Goal: Information Seeking & Learning: Learn about a topic

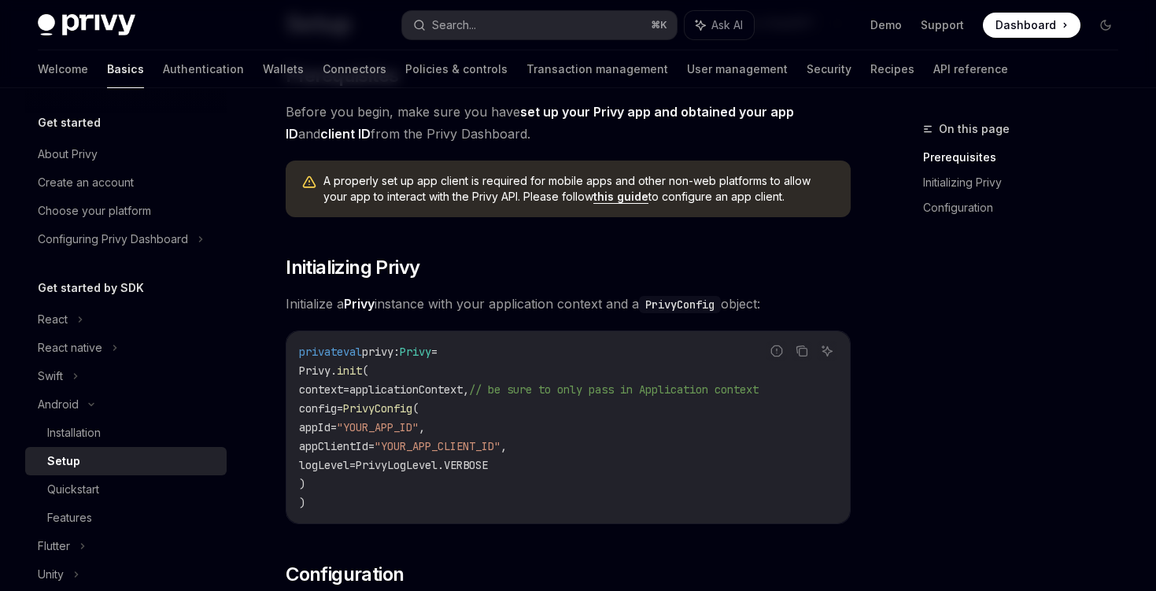
scroll to position [138, 0]
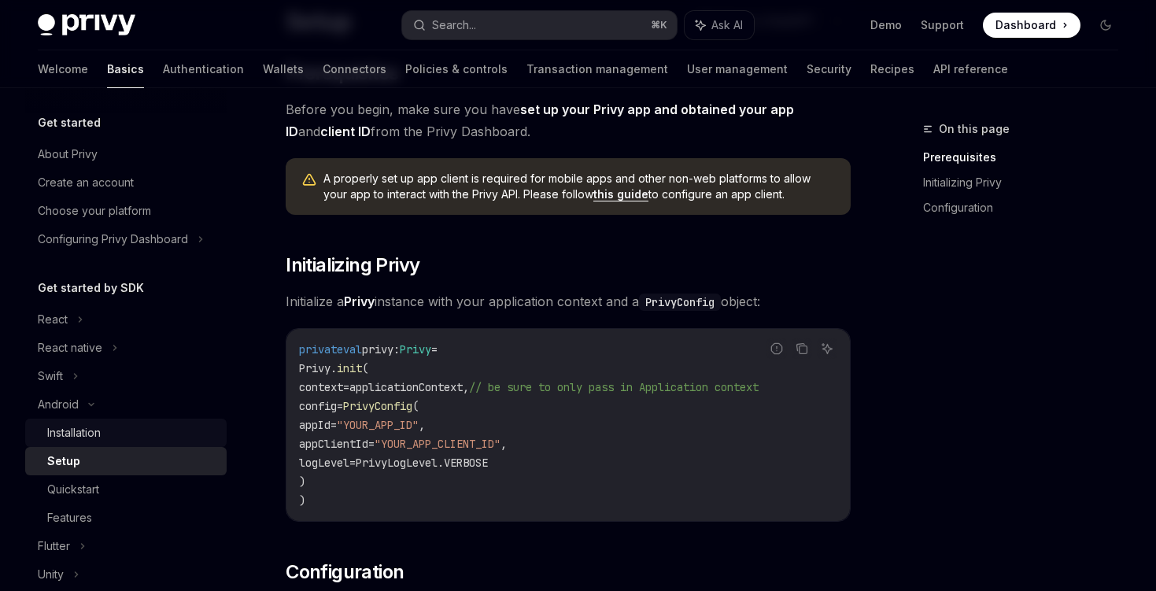
click at [96, 433] on div "Installation" at bounding box center [74, 432] width 54 height 19
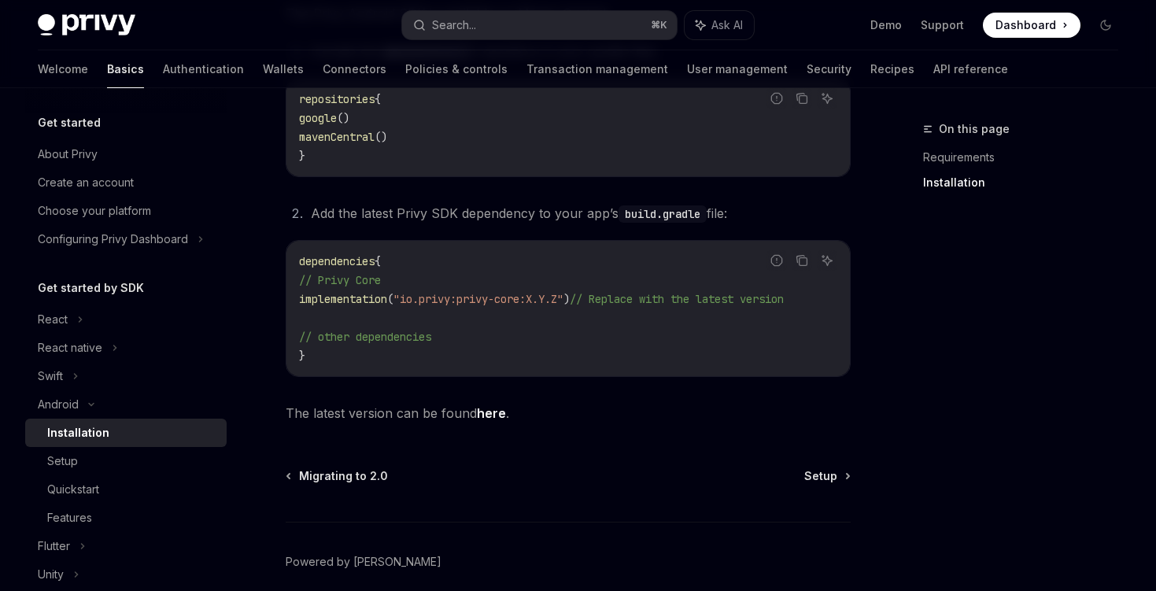
scroll to position [366, 0]
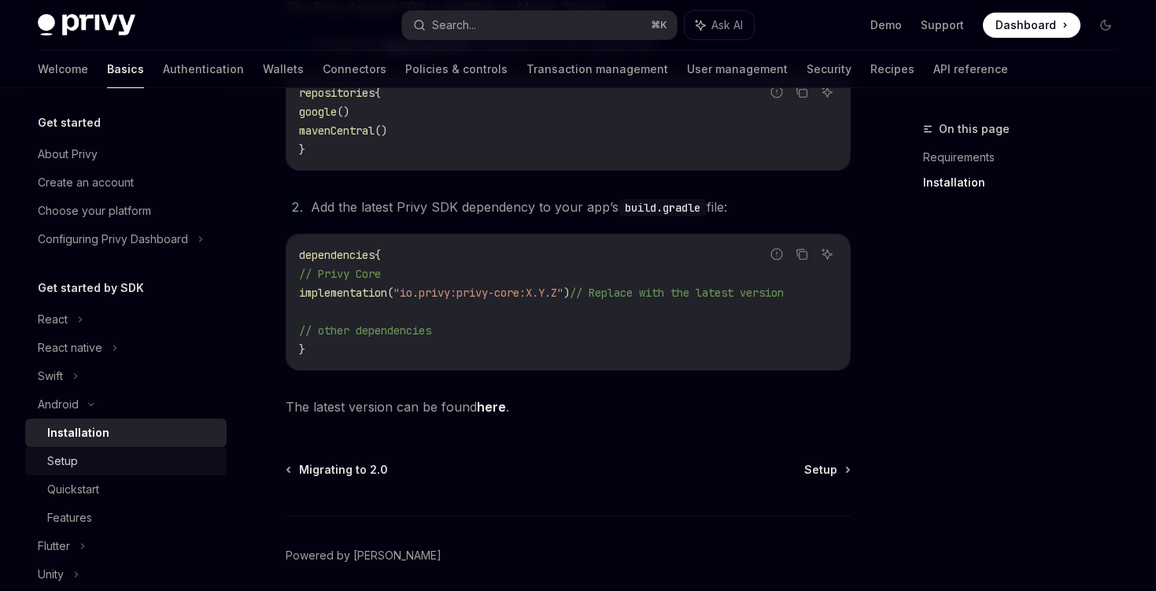
click at [72, 458] on div "Setup" at bounding box center [62, 461] width 31 height 19
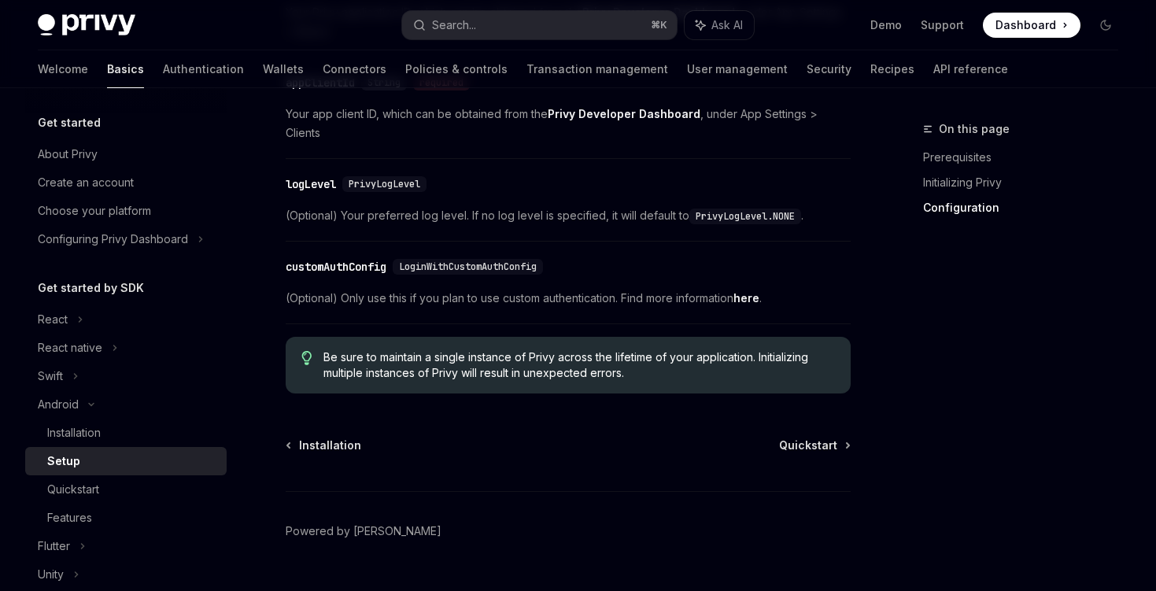
scroll to position [811, 0]
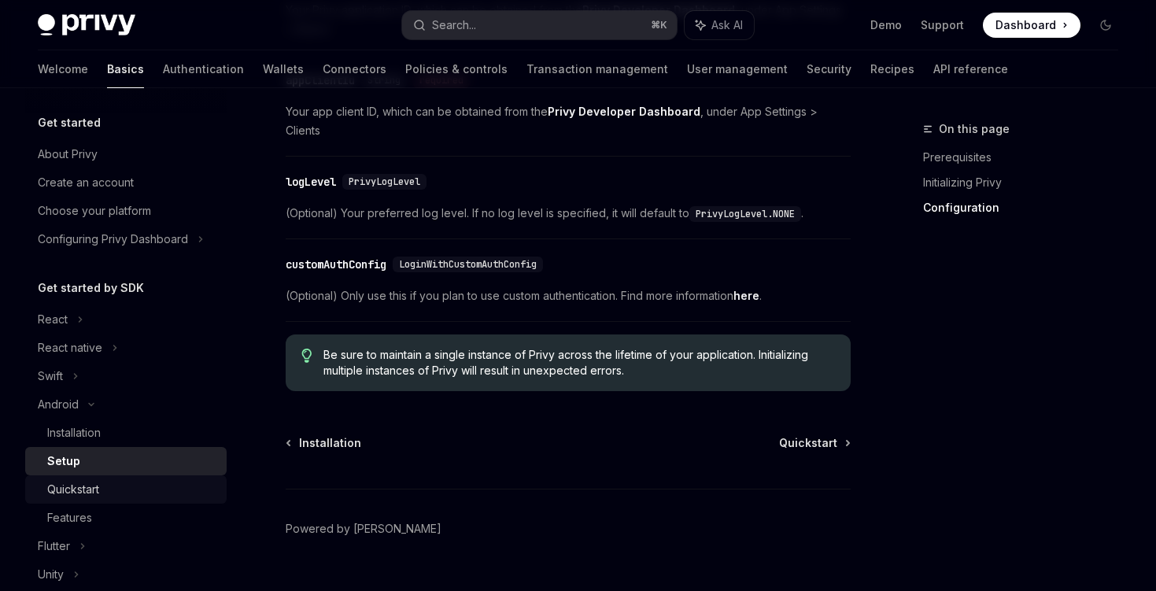
click at [79, 486] on div "Quickstart" at bounding box center [73, 489] width 52 height 19
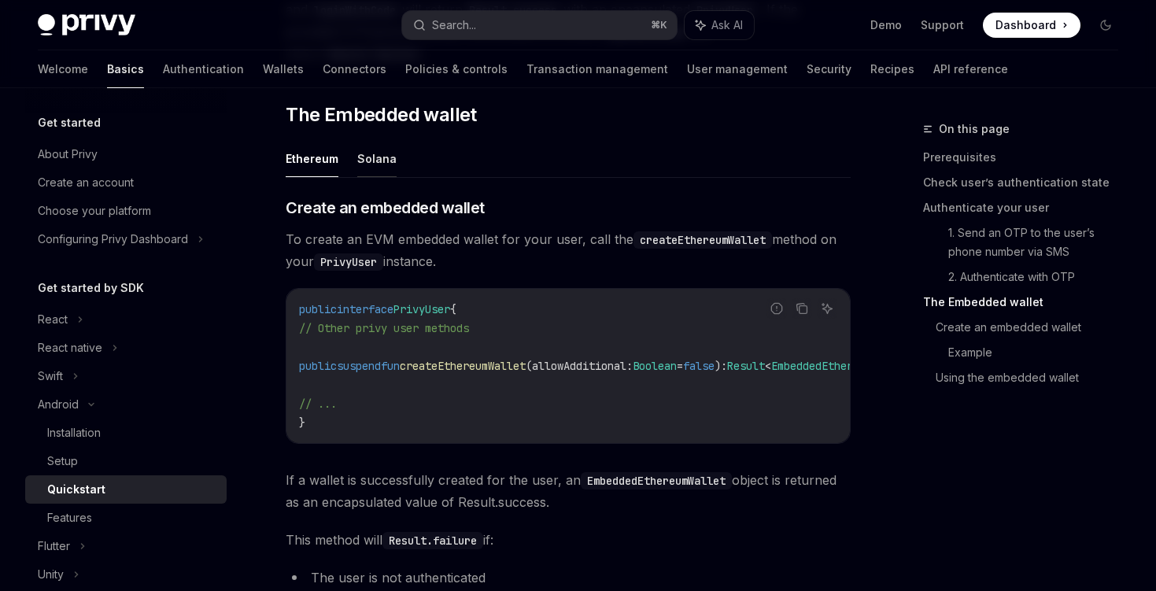
click at [365, 170] on button "Solana" at bounding box center [376, 158] width 39 height 37
click at [326, 171] on button "Ethereum" at bounding box center [312, 158] width 53 height 37
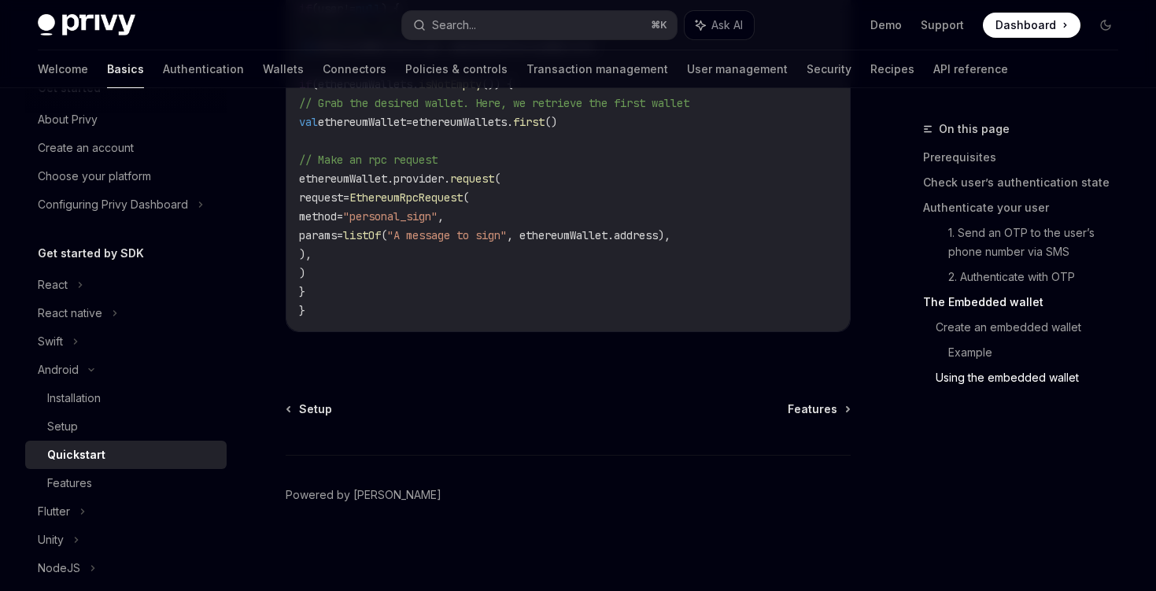
scroll to position [220, 0]
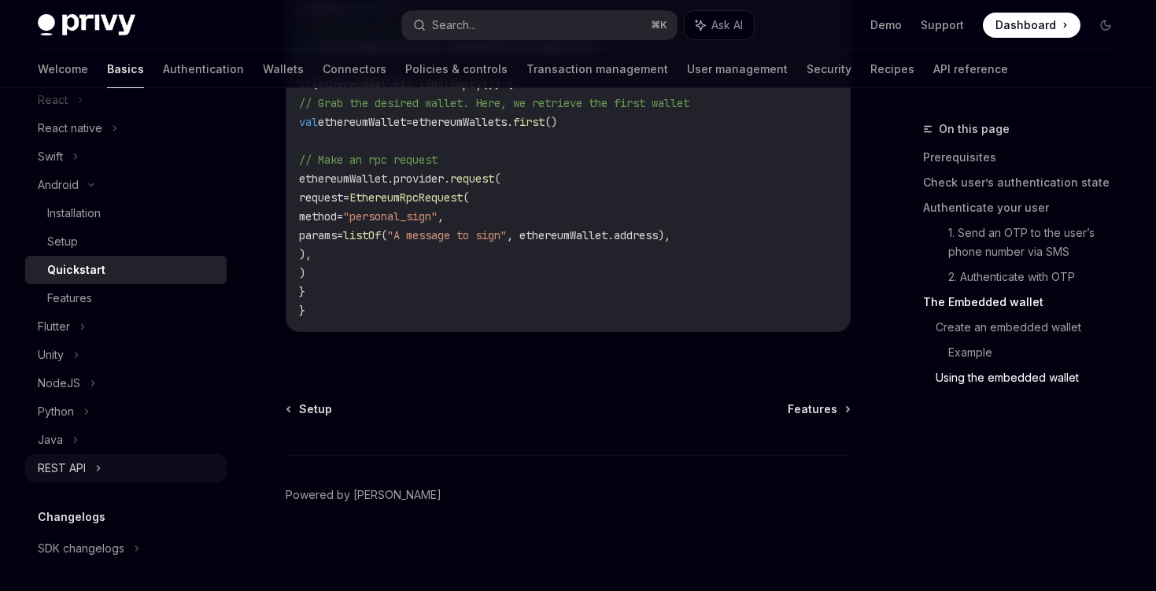
click at [92, 475] on div "REST API" at bounding box center [125, 468] width 201 height 28
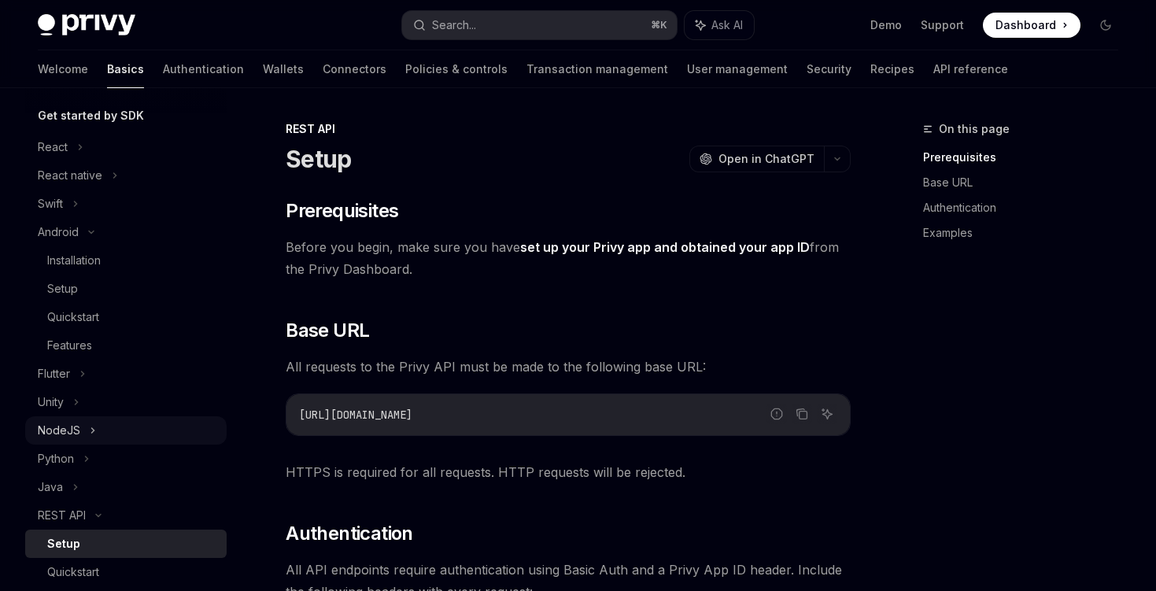
scroll to position [13, 0]
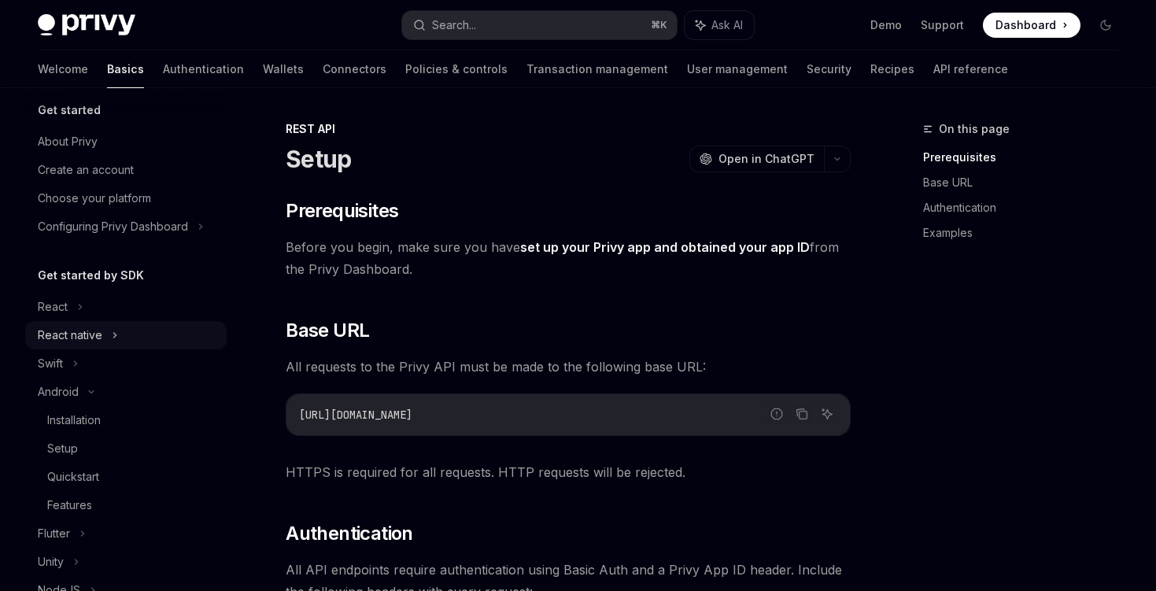
click at [87, 340] on div "React native" at bounding box center [70, 335] width 65 height 19
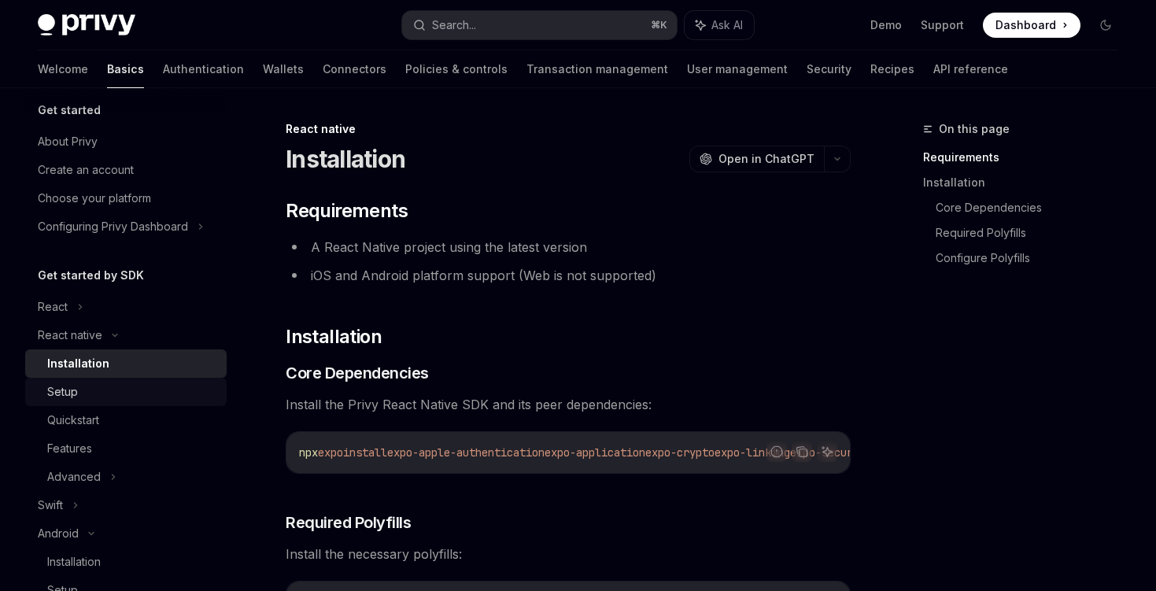
click at [72, 393] on div "Setup" at bounding box center [62, 391] width 31 height 19
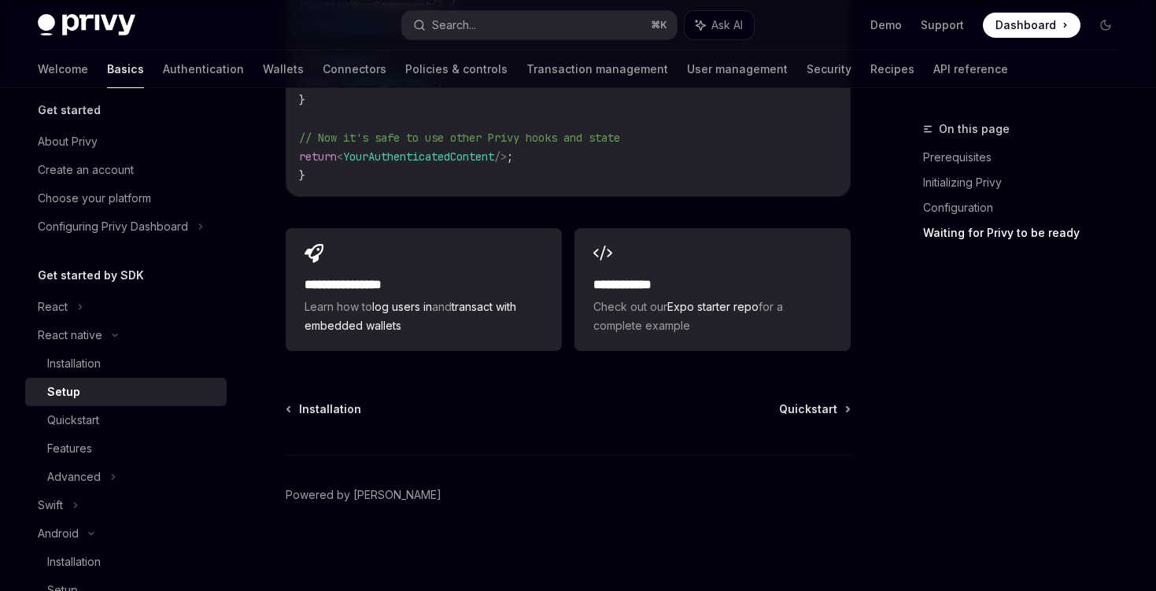
scroll to position [1565, 0]
click at [72, 419] on div "Quickstart" at bounding box center [73, 420] width 52 height 19
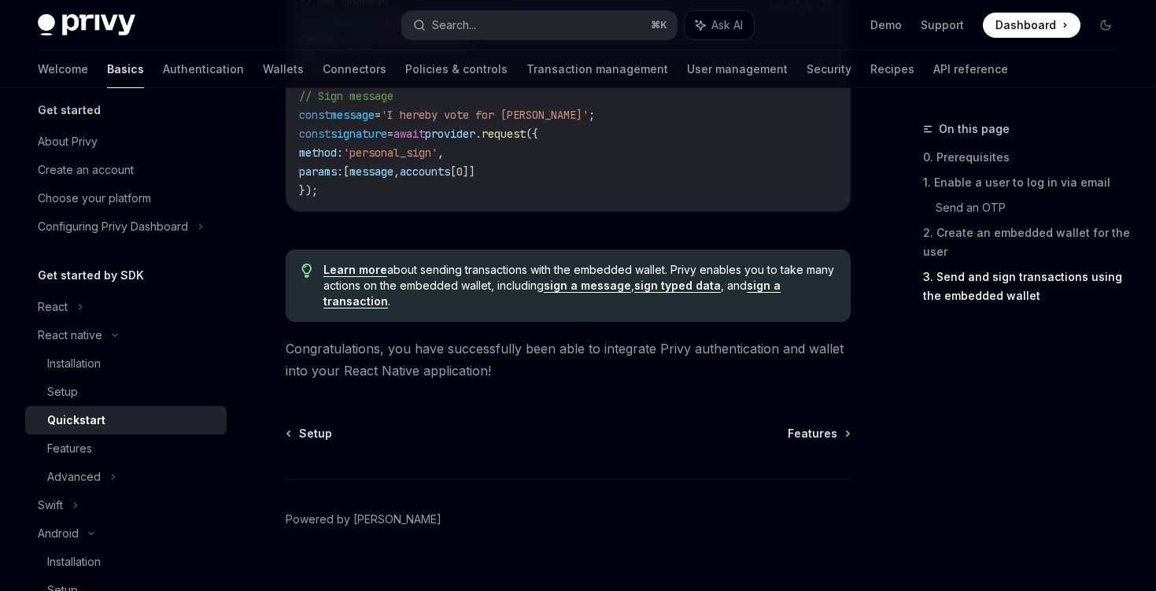
scroll to position [2484, 0]
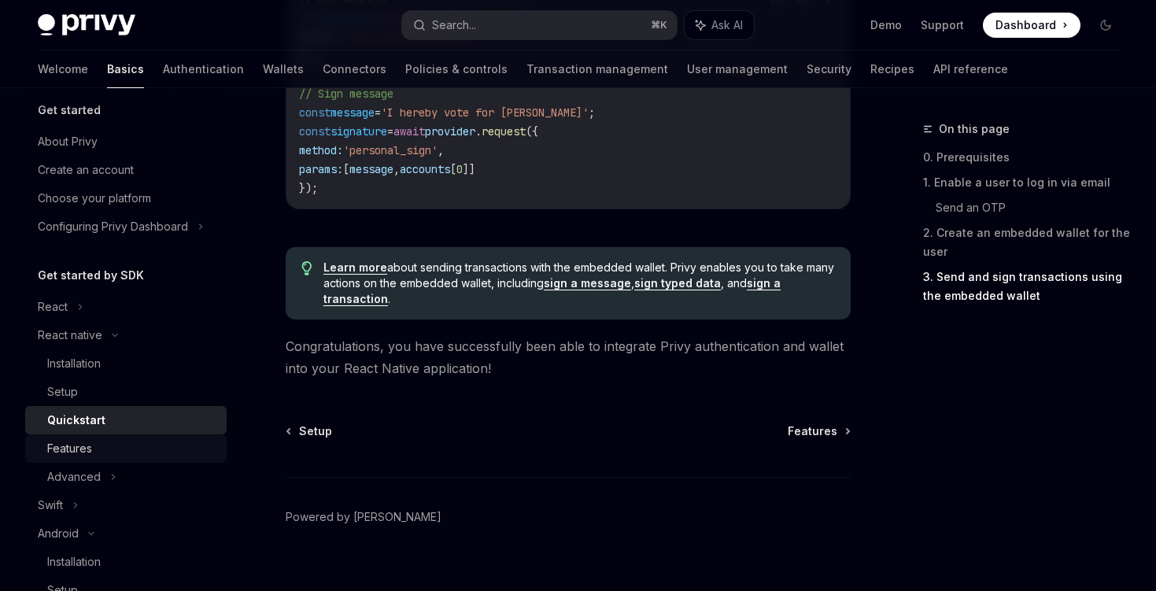
click at [79, 448] on div "Features" at bounding box center [69, 448] width 45 height 19
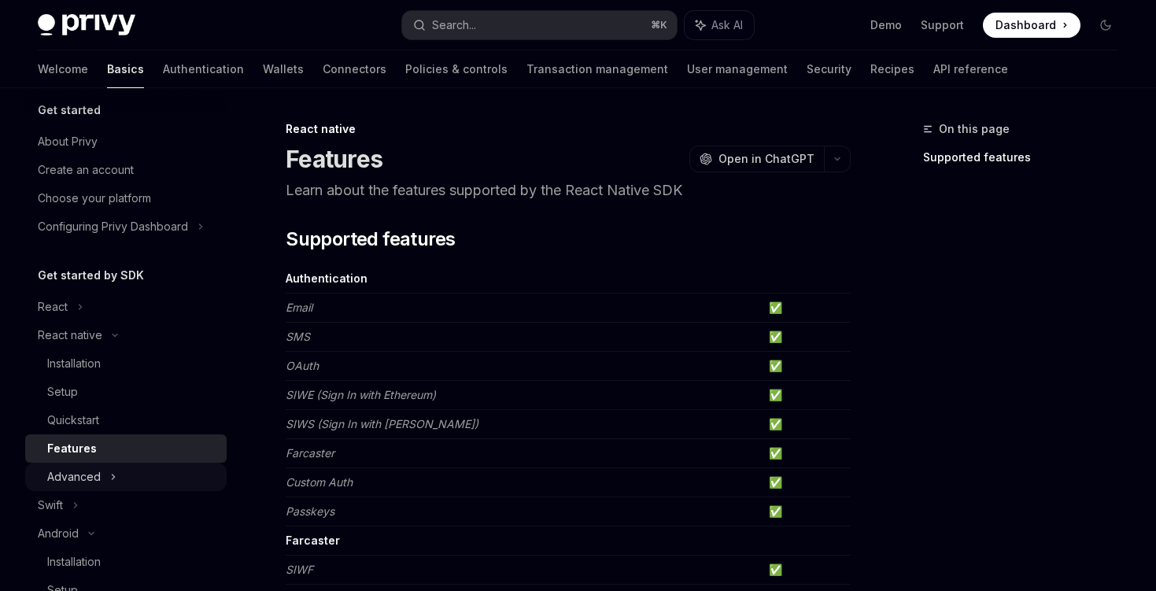
click at [67, 478] on div "Advanced" at bounding box center [74, 476] width 54 height 19
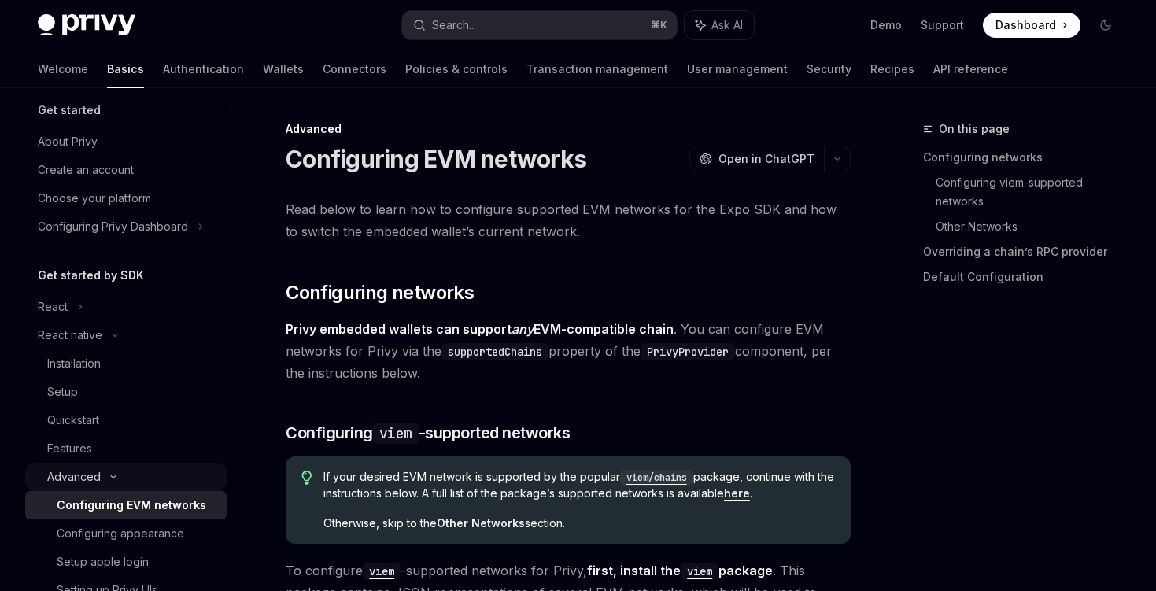
type textarea "*"
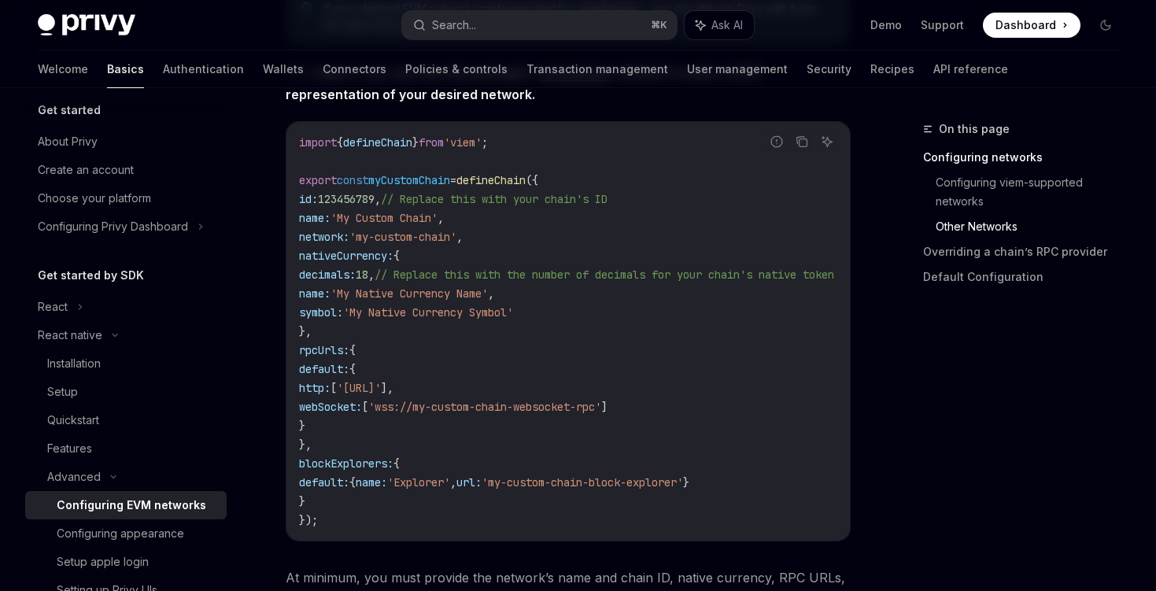
scroll to position [1073, 0]
